Goal: Download file/media

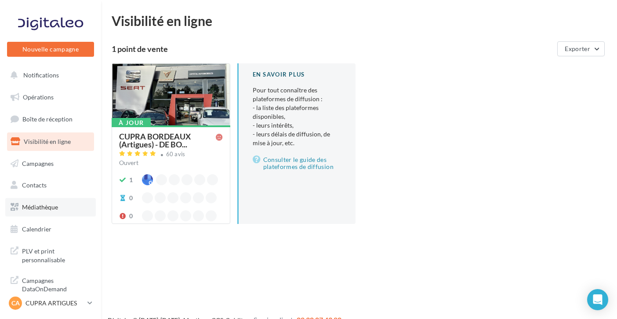
click at [69, 207] on link "Médiathèque" at bounding box center [50, 207] width 91 height 18
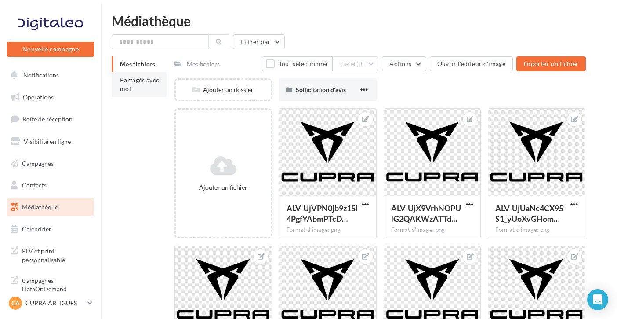
click at [137, 91] on span "Partagés avec moi" at bounding box center [140, 84] width 40 height 16
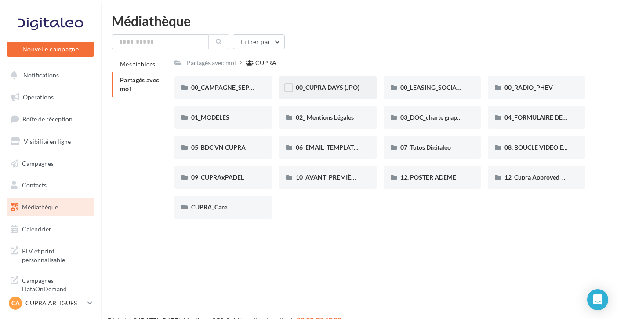
click at [346, 84] on span "00_CUPRA DAYS (JPO)" at bounding box center [328, 86] width 64 height 7
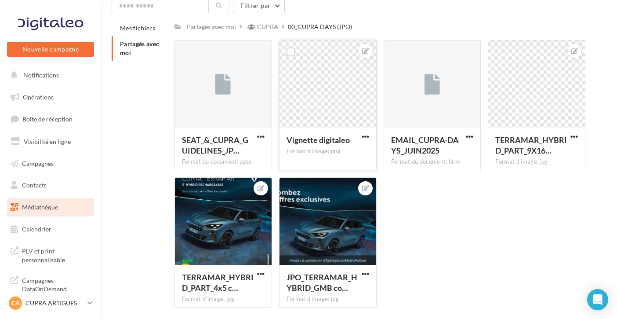
scroll to position [38, 0]
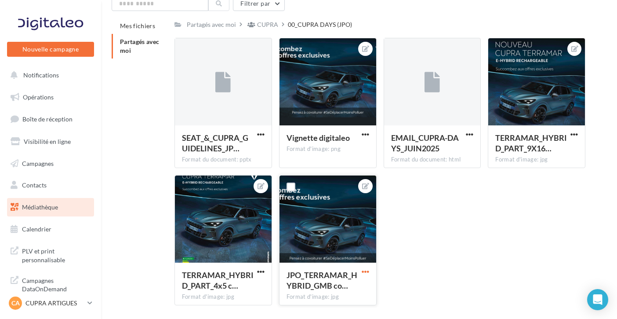
click at [366, 270] on span "button" at bounding box center [365, 271] width 7 height 7
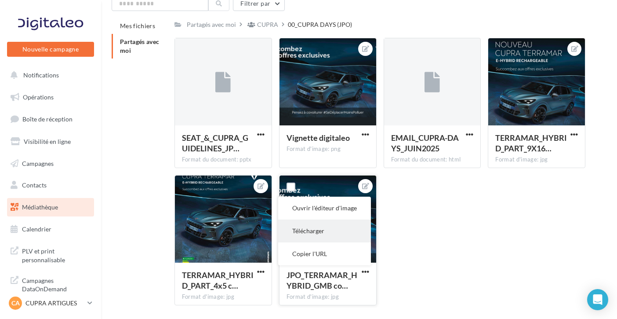
click at [337, 233] on button "Télécharger" at bounding box center [324, 230] width 93 height 23
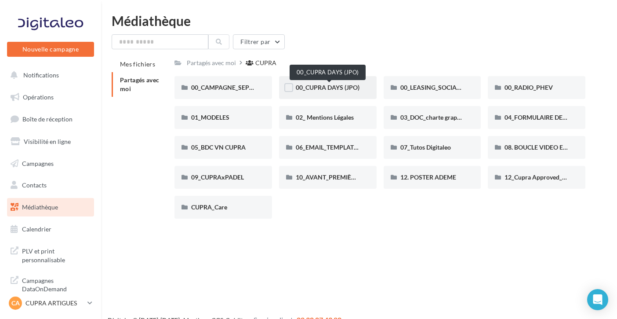
click at [333, 85] on span "00_CUPRA DAYS (JPO)" at bounding box center [328, 86] width 64 height 7
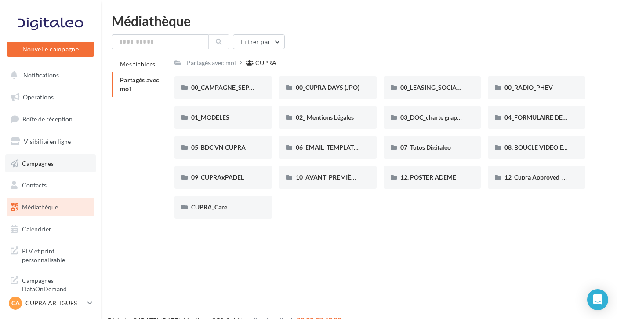
click at [61, 162] on link "Campagnes" at bounding box center [50, 163] width 91 height 18
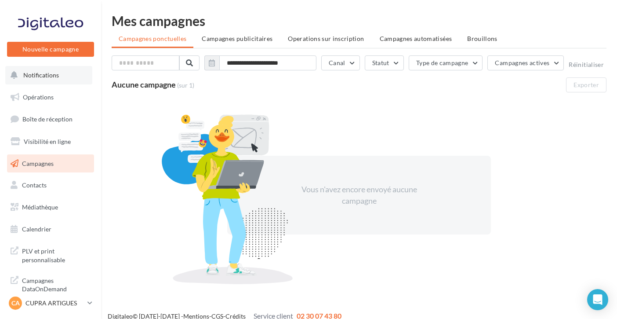
click at [52, 76] on span "Notifications" at bounding box center [41, 74] width 36 height 7
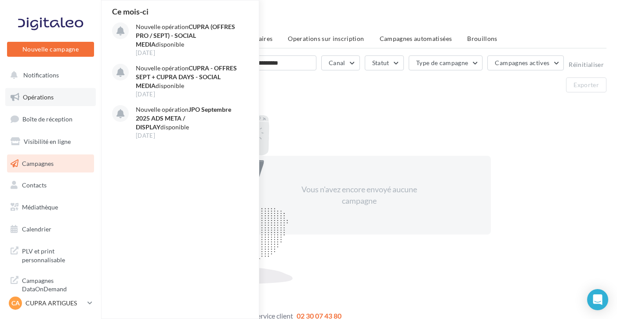
click at [54, 93] on link "Opérations" at bounding box center [50, 97] width 91 height 18
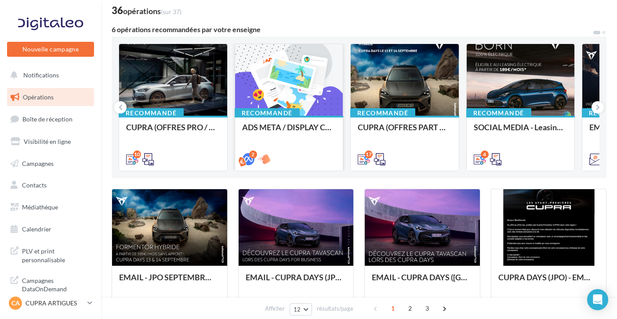
scroll to position [60, 0]
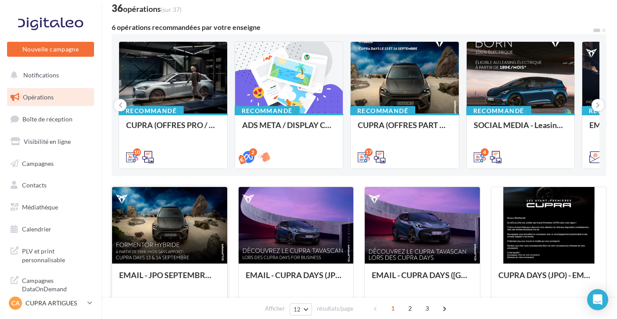
click at [175, 228] on div at bounding box center [169, 225] width 115 height 77
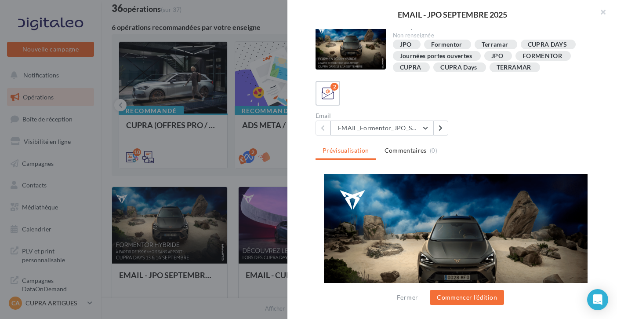
scroll to position [5, 0]
click at [438, 130] on button at bounding box center [440, 128] width 15 height 15
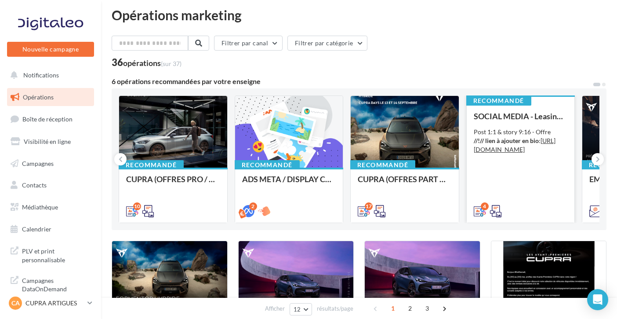
scroll to position [6, 0]
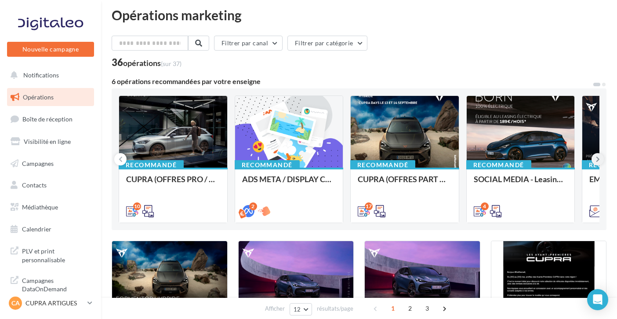
click at [600, 159] on button at bounding box center [597, 159] width 12 height 12
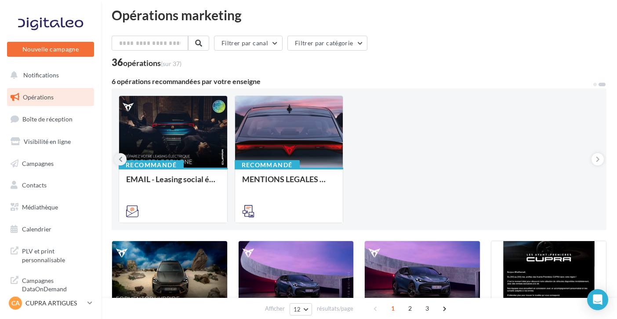
click at [119, 158] on icon at bounding box center [121, 159] width 4 height 9
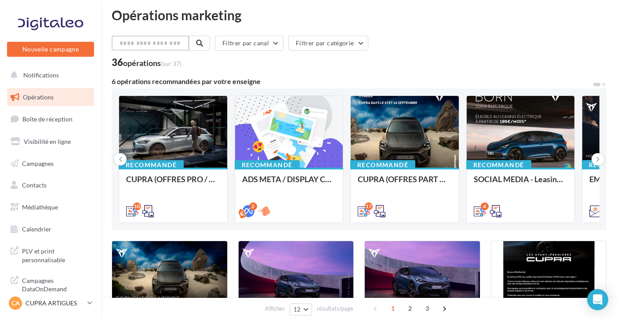
click at [156, 44] on input "text" at bounding box center [150, 43] width 77 height 15
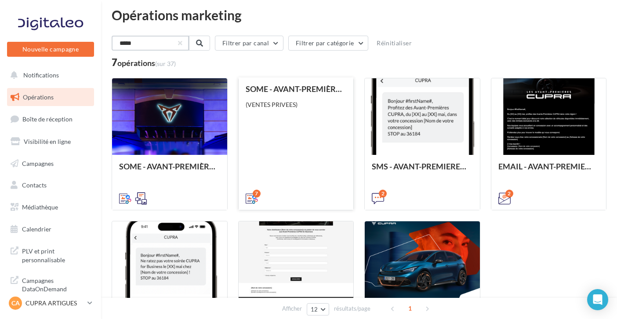
type input "*****"
click at [273, 167] on div "SOME - AVANT-PREMIÈRES CUPRA PART (VENTES PRIVEES) (VENTES PRIVEES)" at bounding box center [296, 142] width 101 height 117
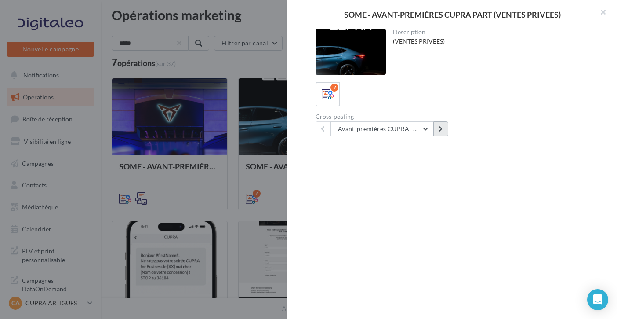
click at [443, 131] on button at bounding box center [440, 128] width 15 height 15
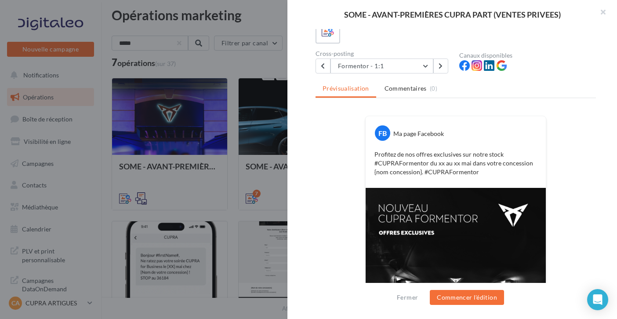
scroll to position [53, 0]
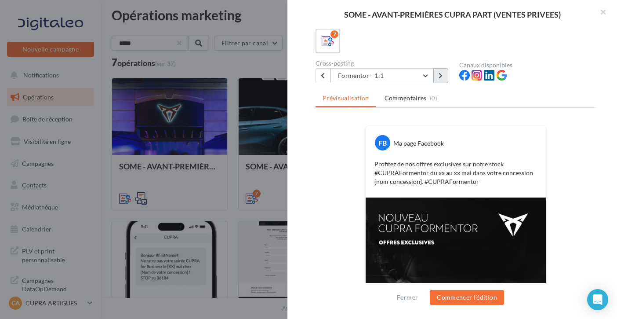
click at [438, 79] on button at bounding box center [440, 75] width 15 height 15
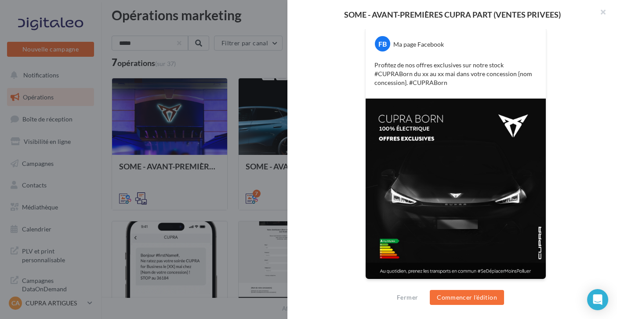
scroll to position [170, 0]
drag, startPoint x: 489, startPoint y: 25, endPoint x: 607, endPoint y: 168, distance: 184.8
click at [607, 168] on div "Description (VENTES PRIVEES) 7 Cross-posting Born - 1:1 Avant-premières CUPRA -…" at bounding box center [455, 159] width 337 height 261
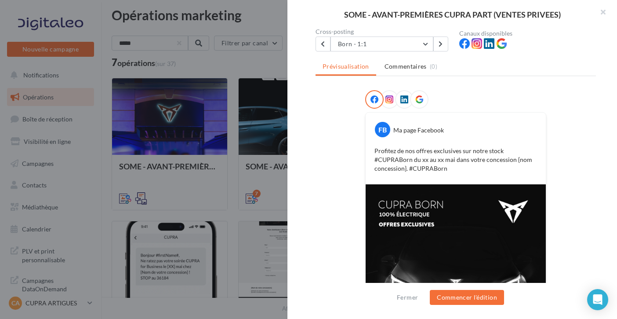
scroll to position [71, 0]
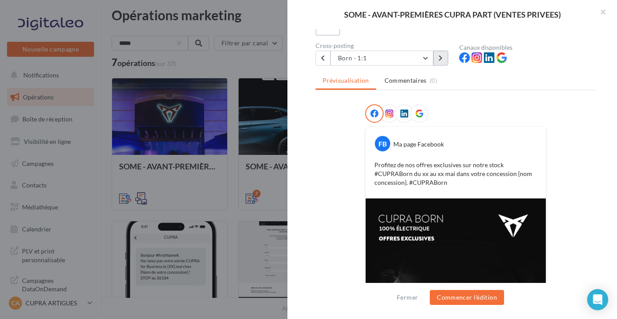
click at [442, 59] on icon at bounding box center [440, 58] width 4 height 6
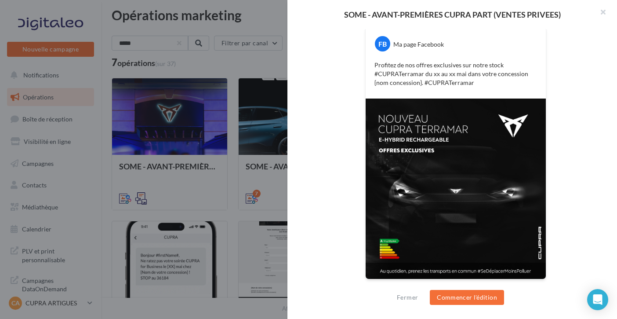
scroll to position [170, 0]
click at [239, 178] on div at bounding box center [308, 159] width 617 height 319
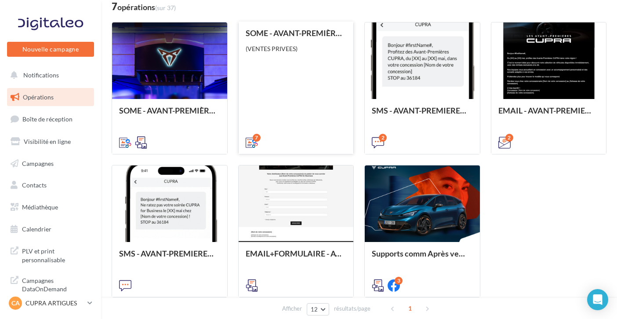
scroll to position [80, 0]
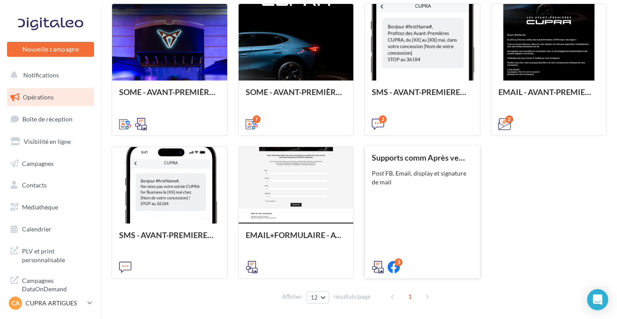
click at [395, 223] on div "Supports comm Après vente Post FB, Email, display et signature de mail" at bounding box center [422, 211] width 101 height 117
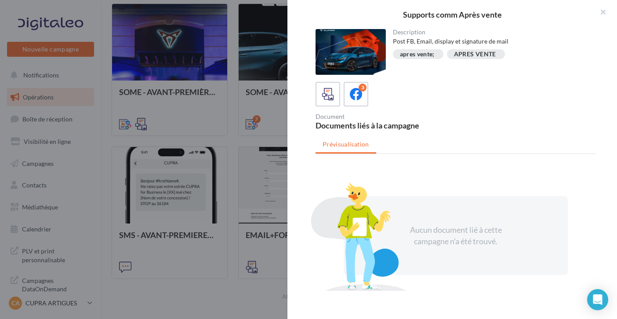
scroll to position [0, 0]
click at [251, 143] on div at bounding box center [308, 159] width 617 height 319
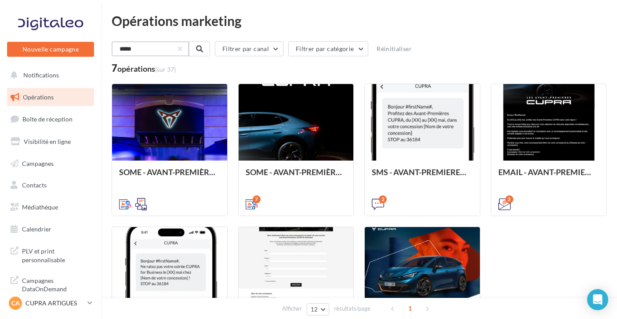
click at [188, 51] on div "*****" at bounding box center [150, 48] width 77 height 15
click at [181, 48] on button "button" at bounding box center [179, 49] width 4 height 4
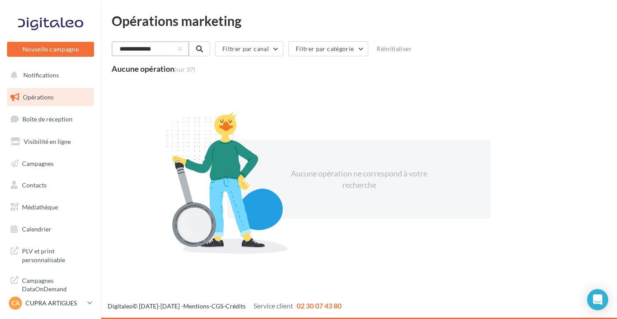
click at [137, 48] on input "**********" at bounding box center [150, 48] width 77 height 15
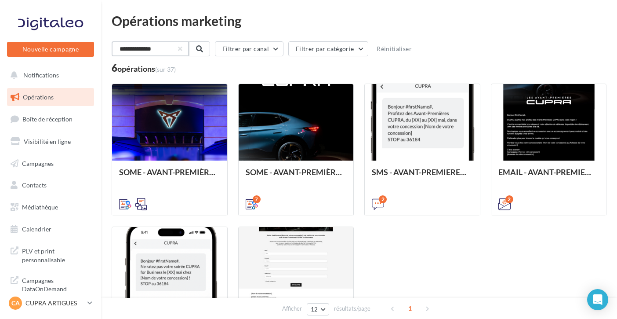
click at [165, 50] on input "**********" at bounding box center [150, 48] width 77 height 15
type input "**********"
click at [67, 78] on button "Notifications" at bounding box center [48, 75] width 87 height 18
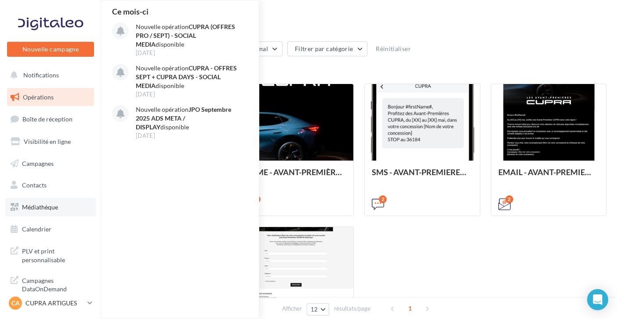
click at [53, 212] on link "Médiathèque" at bounding box center [50, 207] width 91 height 18
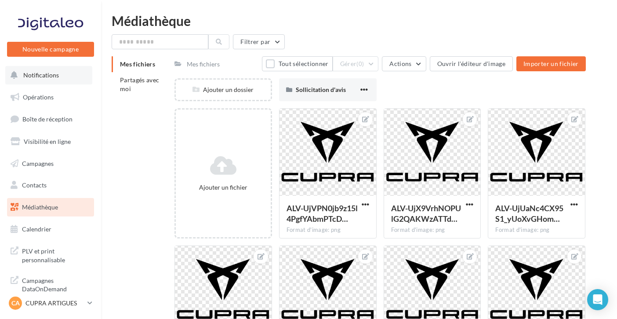
click at [48, 71] on span "Notifications" at bounding box center [41, 74] width 36 height 7
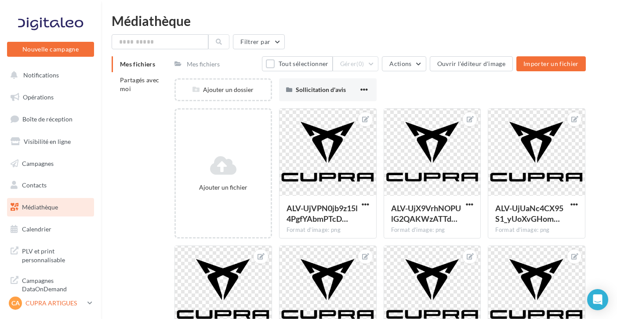
click at [82, 302] on p "CUPRA ARTIGUES" at bounding box center [54, 302] width 58 height 9
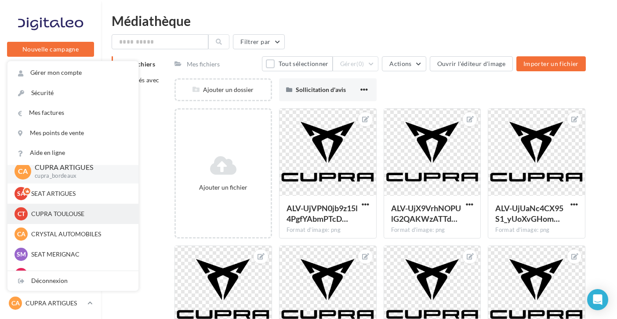
scroll to position [6, 0]
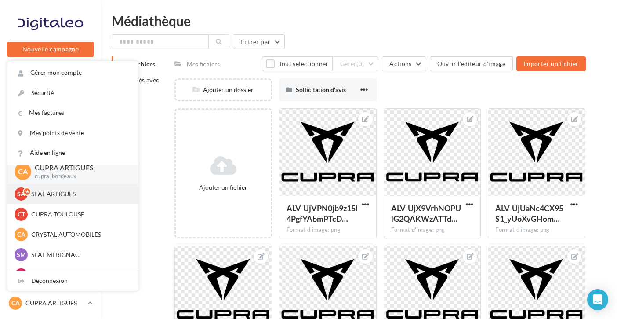
click at [81, 187] on div "SA SEAT ARTIGUES SEAT-ARTIGUES" at bounding box center [72, 193] width 117 height 13
